Goal: Task Accomplishment & Management: Use online tool/utility

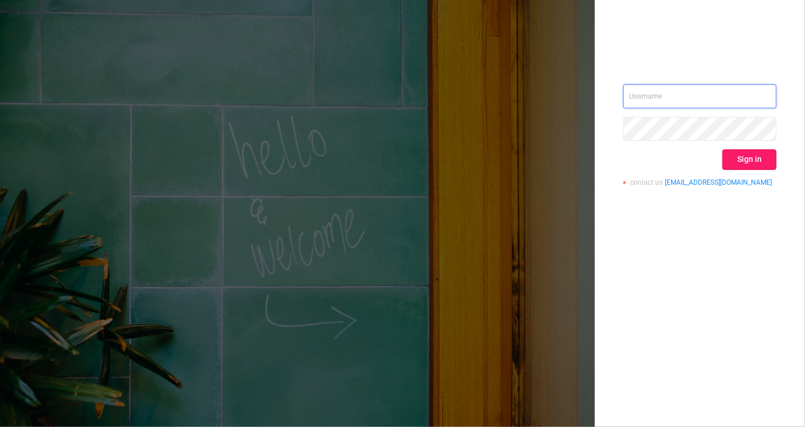
type input "[EMAIL_ADDRESS][DOMAIN_NAME]"
click at [736, 161] on button "Sign in" at bounding box center [749, 159] width 54 height 21
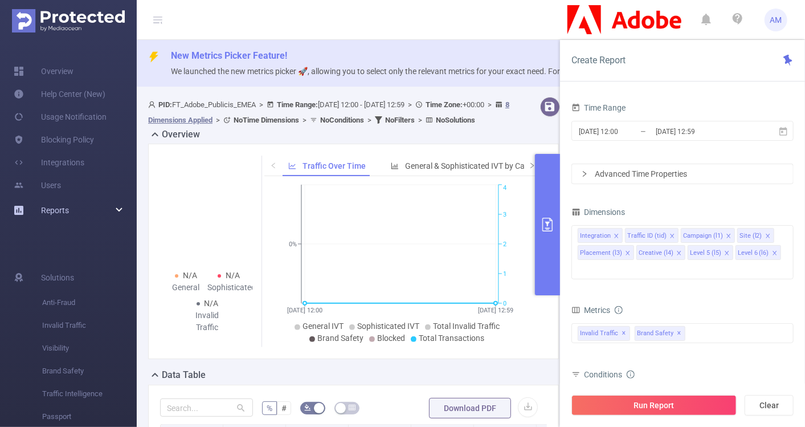
click at [122, 210] on div "Reports" at bounding box center [68, 210] width 137 height 23
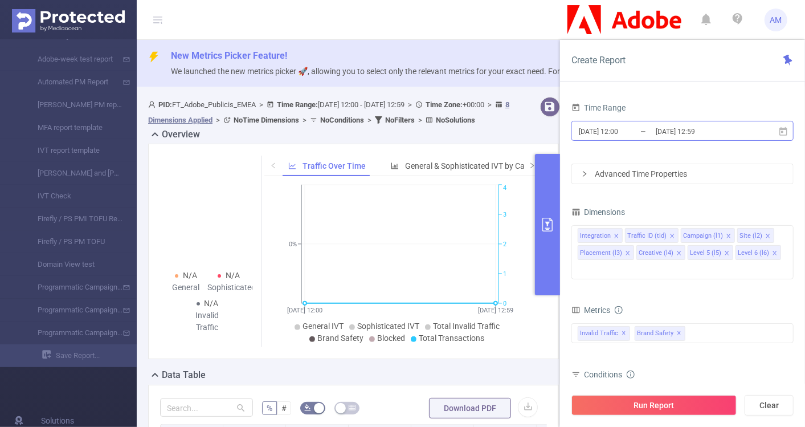
click at [623, 137] on input "[DATE] 12:00" at bounding box center [624, 131] width 92 height 15
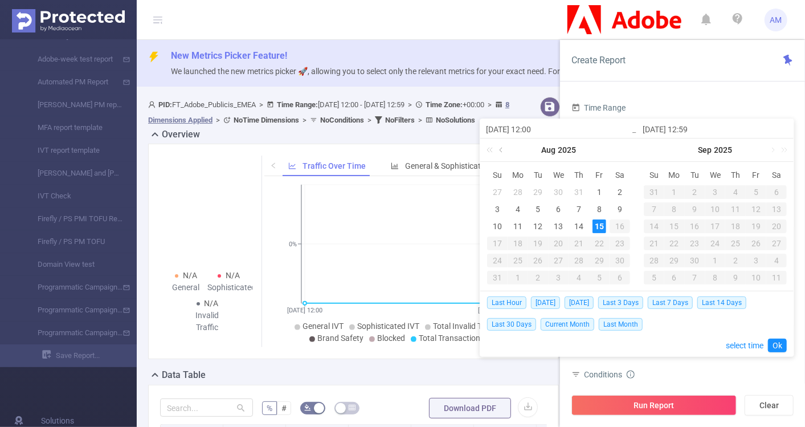
click at [504, 150] on link at bounding box center [502, 149] width 10 height 23
click at [500, 189] on div "1" at bounding box center [497, 192] width 14 height 14
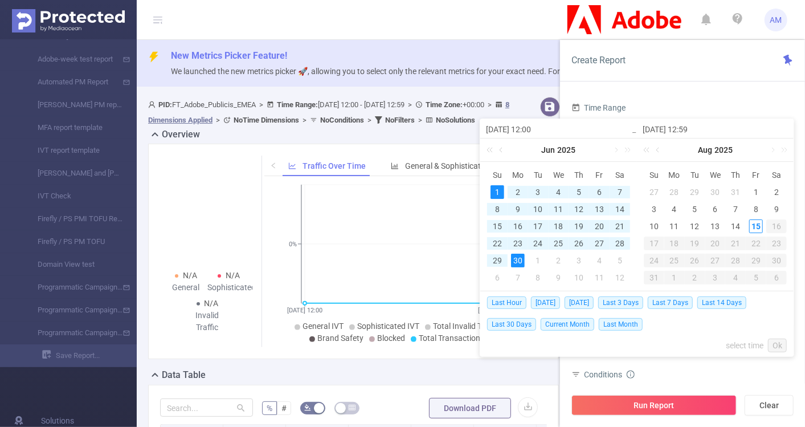
click at [519, 260] on div "30" at bounding box center [518, 260] width 14 height 14
type input "[DATE] 12:00"
type input "[DATE] 12:59"
type input "[DATE] 12:00"
type input "[DATE] 12:59"
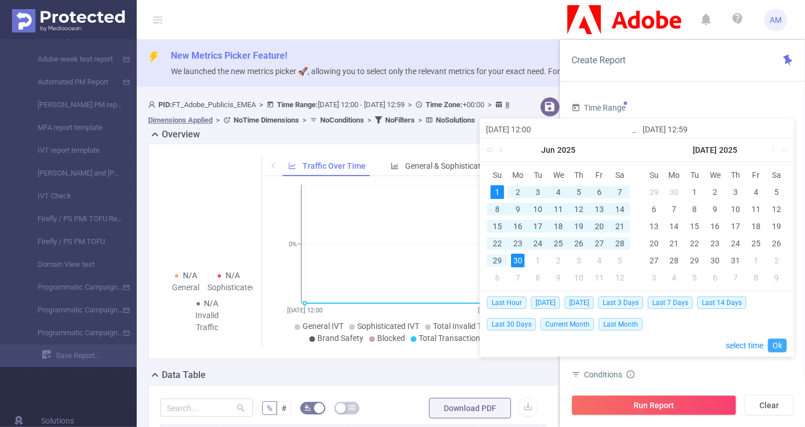
click at [775, 345] on link "Ok" at bounding box center [777, 345] width 19 height 14
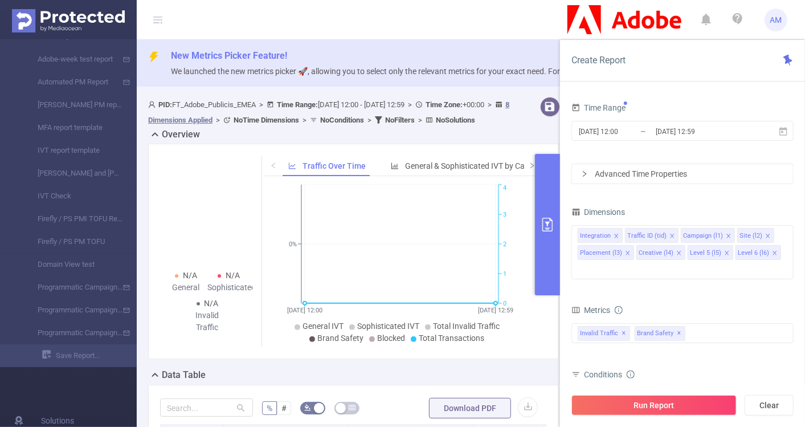
click at [591, 174] on div "Advanced Time Properties" at bounding box center [682, 173] width 221 height 19
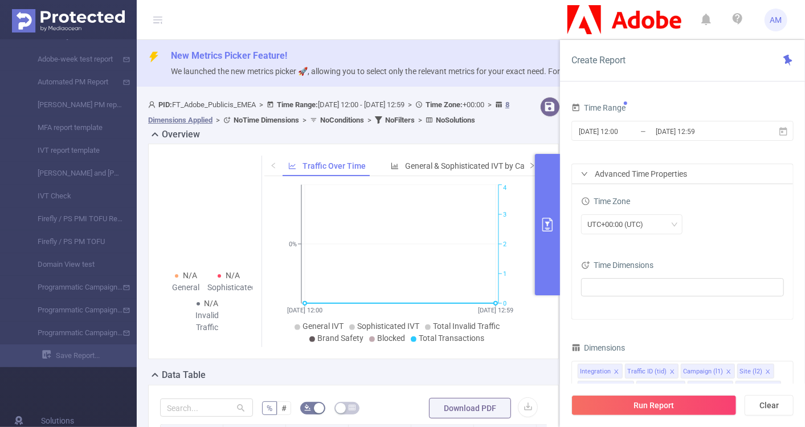
click at [588, 178] on div "Advanced Time Properties" at bounding box center [682, 173] width 221 height 19
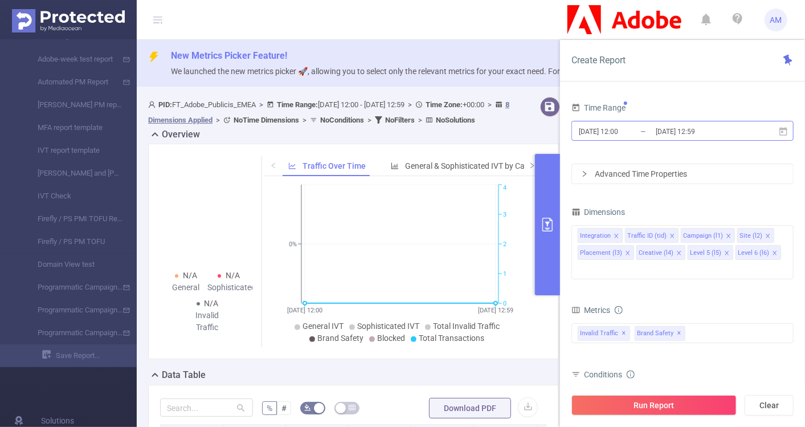
click at [627, 132] on input "[DATE] 12:00" at bounding box center [624, 131] width 92 height 15
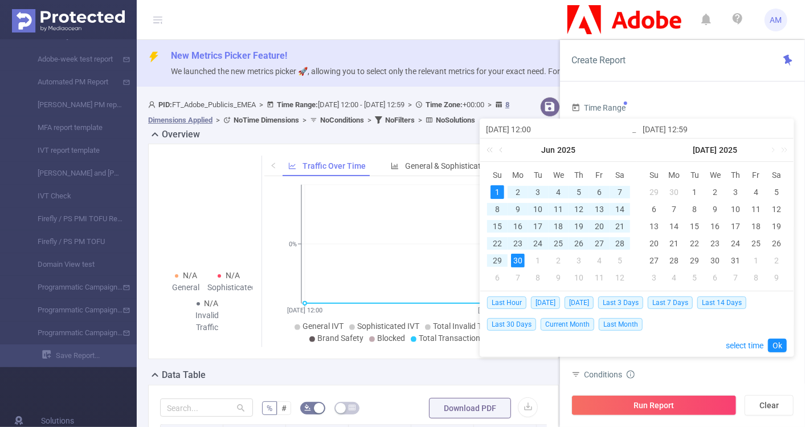
click at [500, 190] on div "1" at bounding box center [497, 192] width 14 height 14
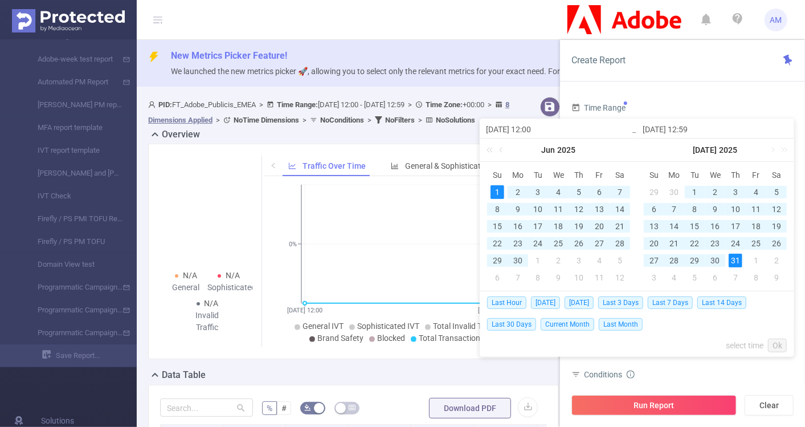
click at [739, 262] on div "31" at bounding box center [735, 260] width 14 height 14
type input "[DATE] 12:59"
click at [786, 343] on link "Ok" at bounding box center [777, 345] width 19 height 14
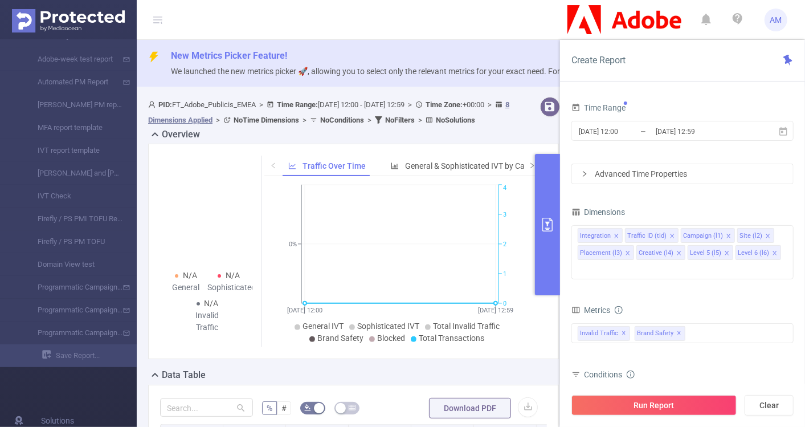
click at [582, 178] on div "Advanced Time Properties" at bounding box center [682, 173] width 221 height 19
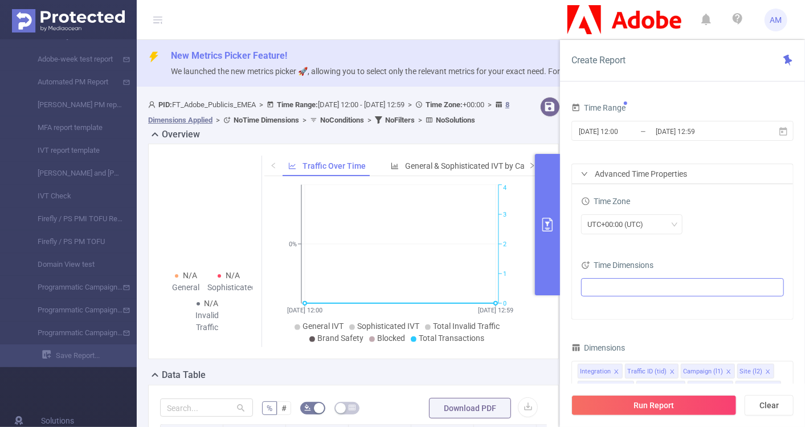
click at [618, 292] on ul at bounding box center [677, 287] width 187 height 17
click at [589, 325] on icon "icon: caret-down" at bounding box center [590, 328] width 6 height 6
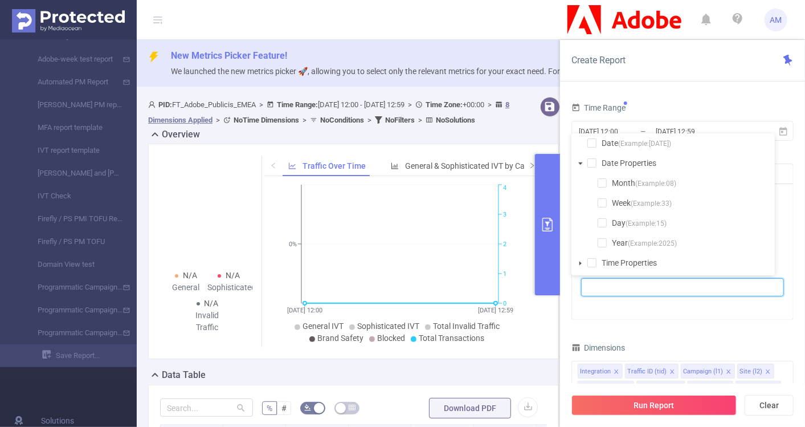
click at [607, 185] on li "Month (Example: 08 )" at bounding box center [678, 182] width 189 height 15
click at [604, 183] on span at bounding box center [601, 182] width 9 height 9
click at [742, 319] on div "Time Range [DATE] 12:00 _ [DATE] 12:59 Advanced Time Properties Time Zone UTC+0…" at bounding box center [682, 363] width 222 height 527
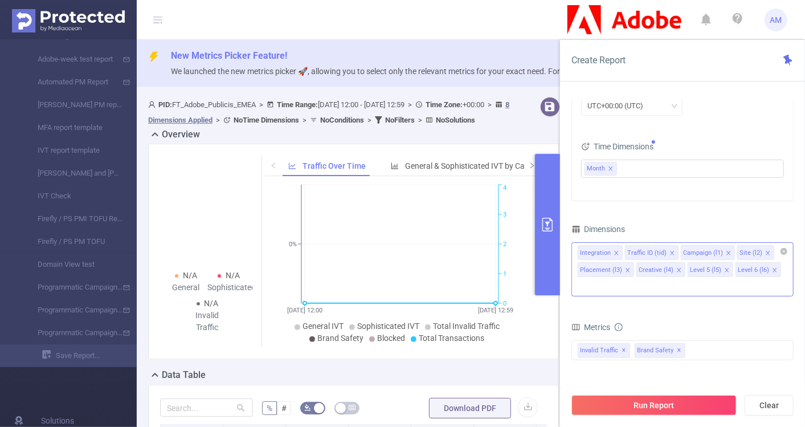
click at [613, 252] on icon "icon: close" at bounding box center [616, 253] width 6 height 6
click at [622, 252] on icon "icon: close" at bounding box center [625, 253] width 6 height 6
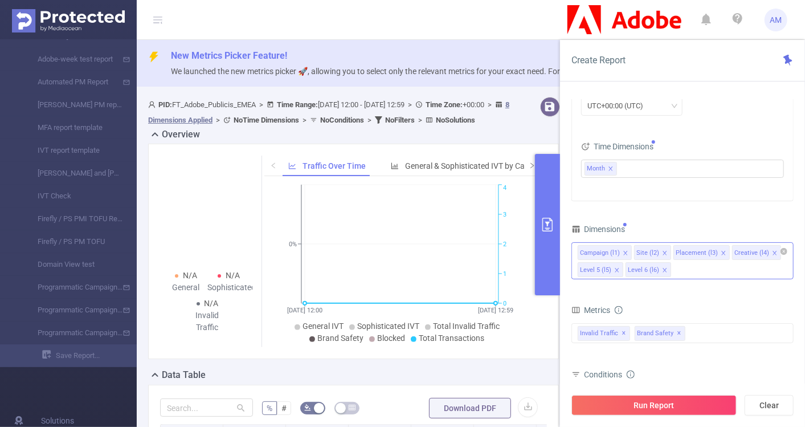
click at [721, 250] on icon "icon: close" at bounding box center [724, 253] width 6 height 6
click at [714, 252] on icon "icon: close" at bounding box center [716, 253] width 4 height 4
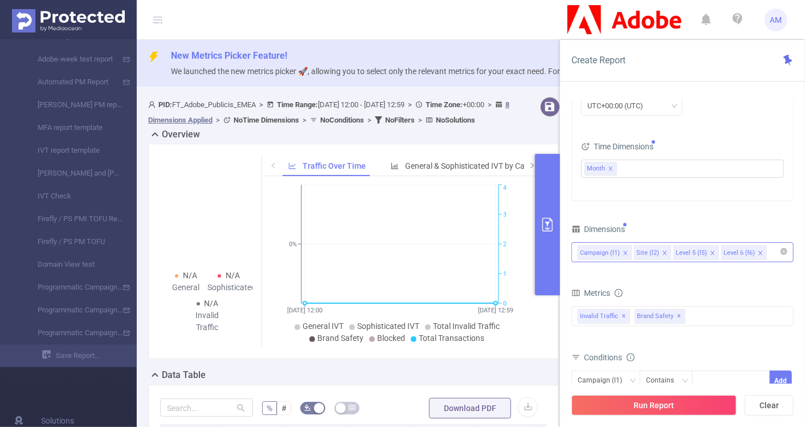
click at [710, 252] on icon "icon: close" at bounding box center [712, 253] width 4 height 4
click at [711, 254] on icon "icon: close" at bounding box center [713, 253] width 6 height 7
click at [670, 252] on div "Campaign (l1) Site (l2)" at bounding box center [683, 252] width 210 height 19
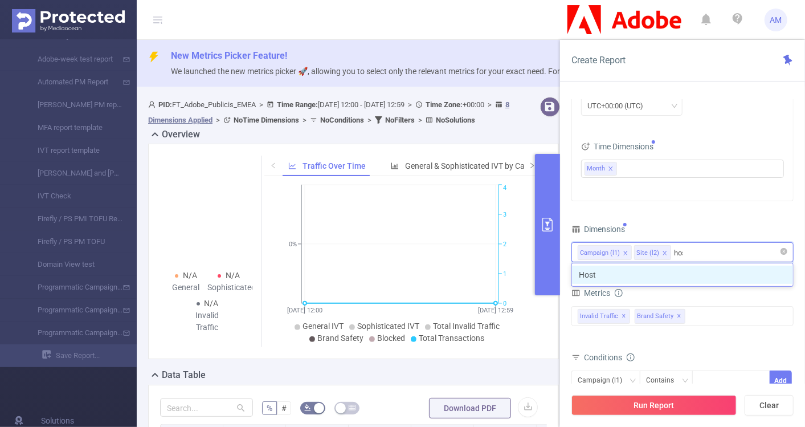
type input "host"
click at [668, 268] on li "Host" at bounding box center [682, 274] width 221 height 18
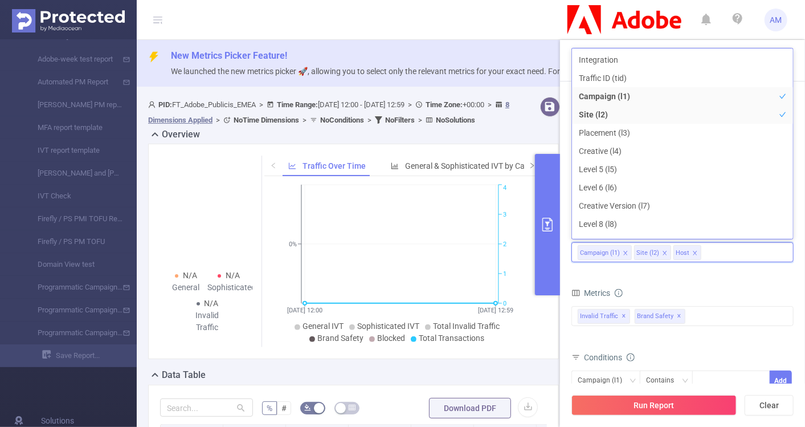
click at [721, 275] on form "Dimensions Campaign (l1) Site (l2) Host Metrics Total General IVT Data Centers …" at bounding box center [682, 347] width 222 height 253
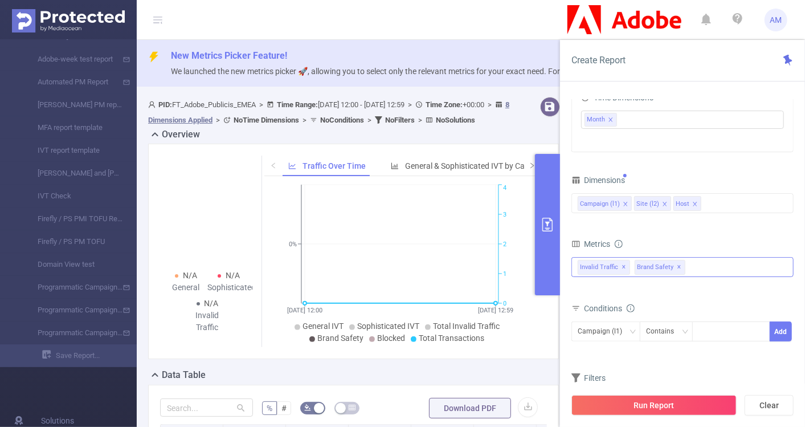
click at [677, 267] on span "✕" at bounding box center [679, 267] width 5 height 14
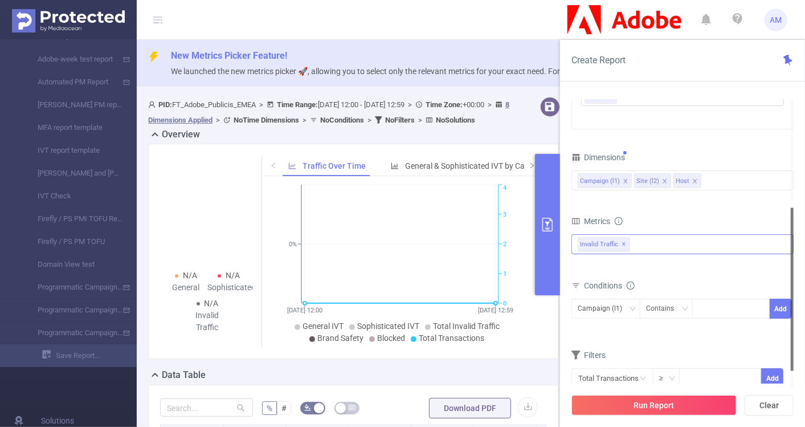
click at [641, 245] on div "Invalid Traffic ✕" at bounding box center [682, 244] width 222 height 20
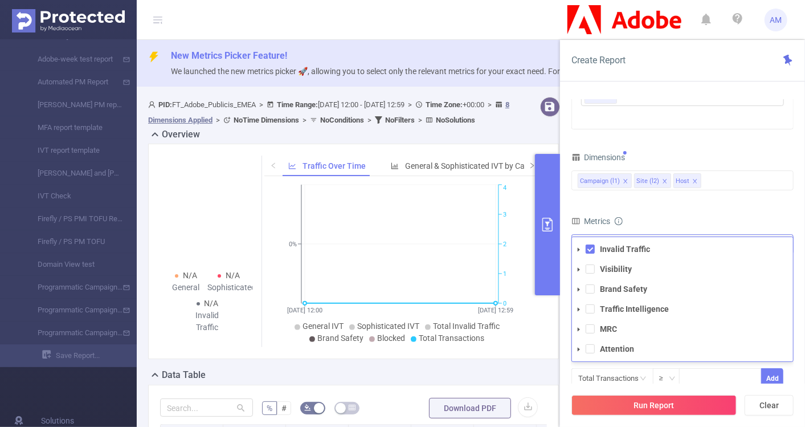
click at [582, 286] on span at bounding box center [579, 290] width 14 height 14
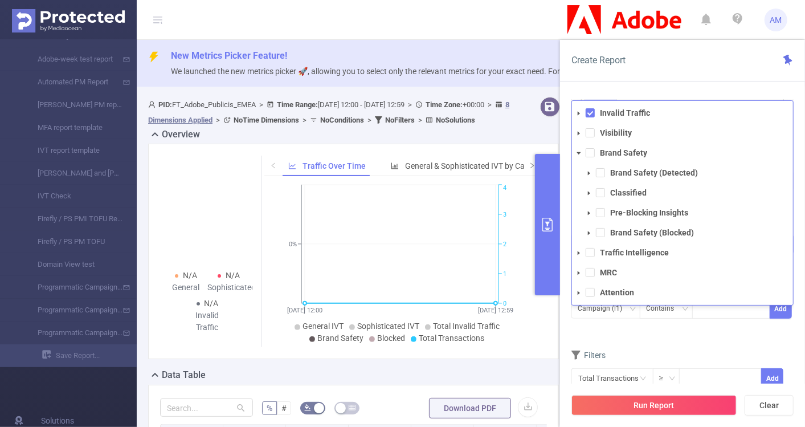
click at [582, 252] on span at bounding box center [579, 253] width 14 height 14
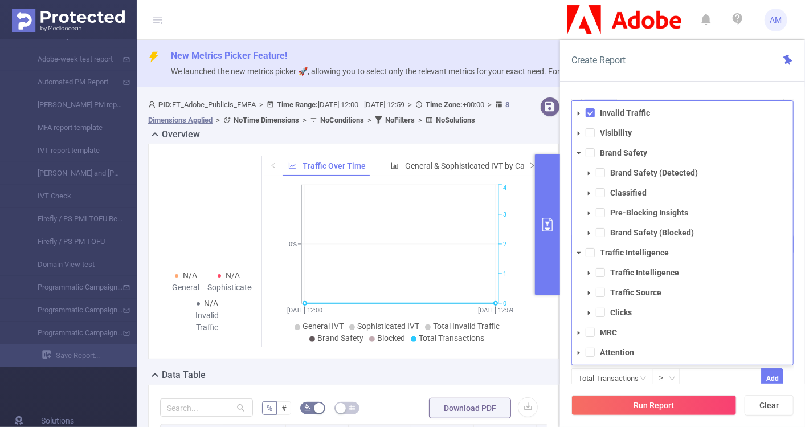
click at [606, 233] on li "Brand Safety (Blocked)" at bounding box center [687, 232] width 211 height 15
click at [602, 232] on span at bounding box center [600, 232] width 9 height 9
click at [797, 279] on div "Time Range [DATE] 12:00 _ [DATE] 12:59 Advanced Time Properties Time Zone UTC+0…" at bounding box center [682, 267] width 245 height 358
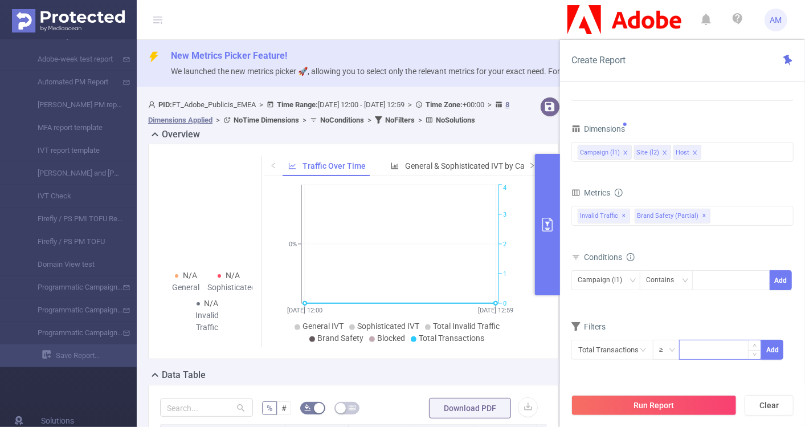
click at [685, 346] on input at bounding box center [719, 348] width 81 height 17
type input "50"
click at [691, 372] on div "Filters Total Transactions ≥ 50 Add" at bounding box center [682, 346] width 222 height 56
click at [776, 343] on button "Add" at bounding box center [772, 349] width 22 height 20
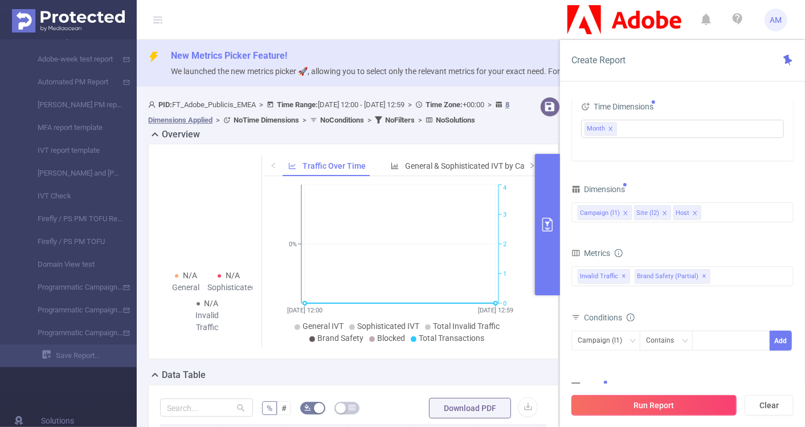
click at [677, 406] on button "Run Report" at bounding box center [653, 405] width 165 height 21
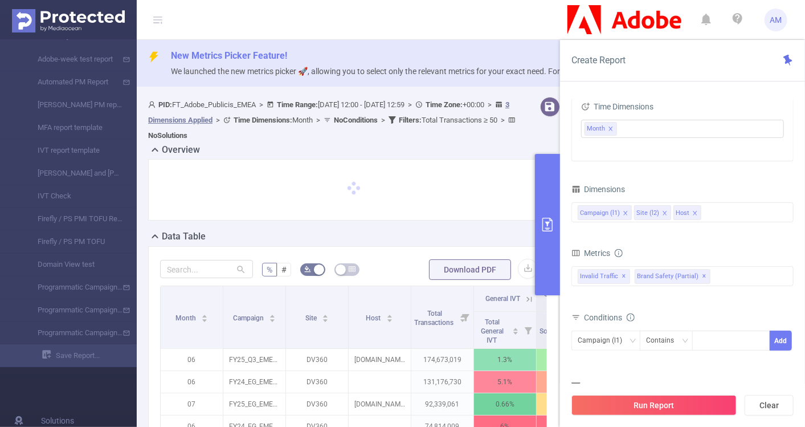
scroll to position [120, 0]
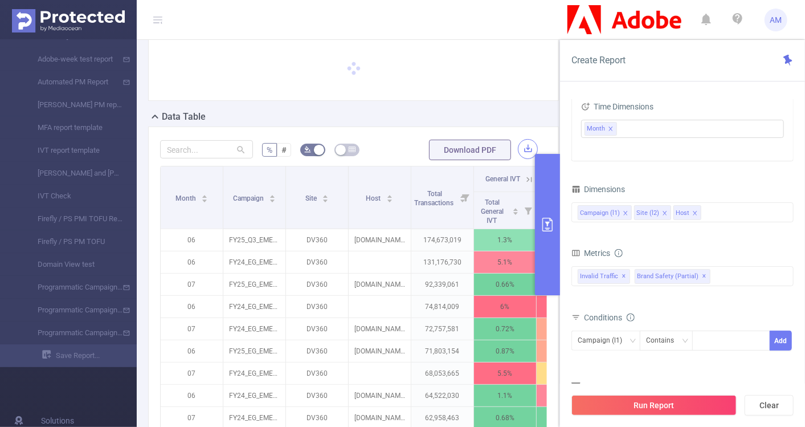
click at [518, 142] on button "button" at bounding box center [528, 149] width 20 height 20
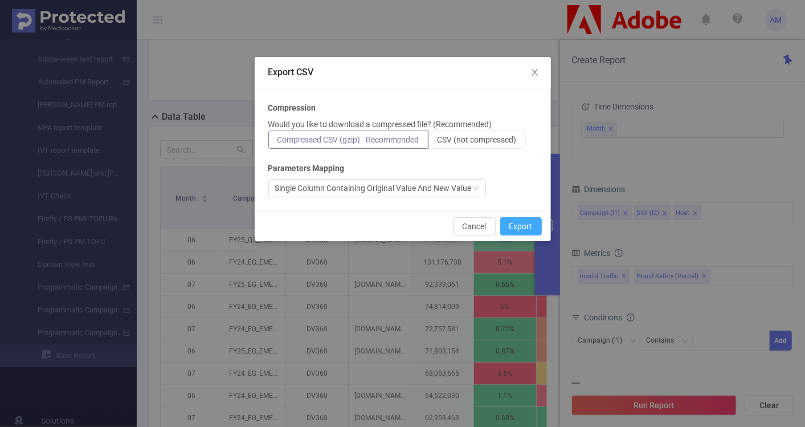
click at [511, 225] on button "Export" at bounding box center [521, 226] width 42 height 18
